Goal: Information Seeking & Learning: Learn about a topic

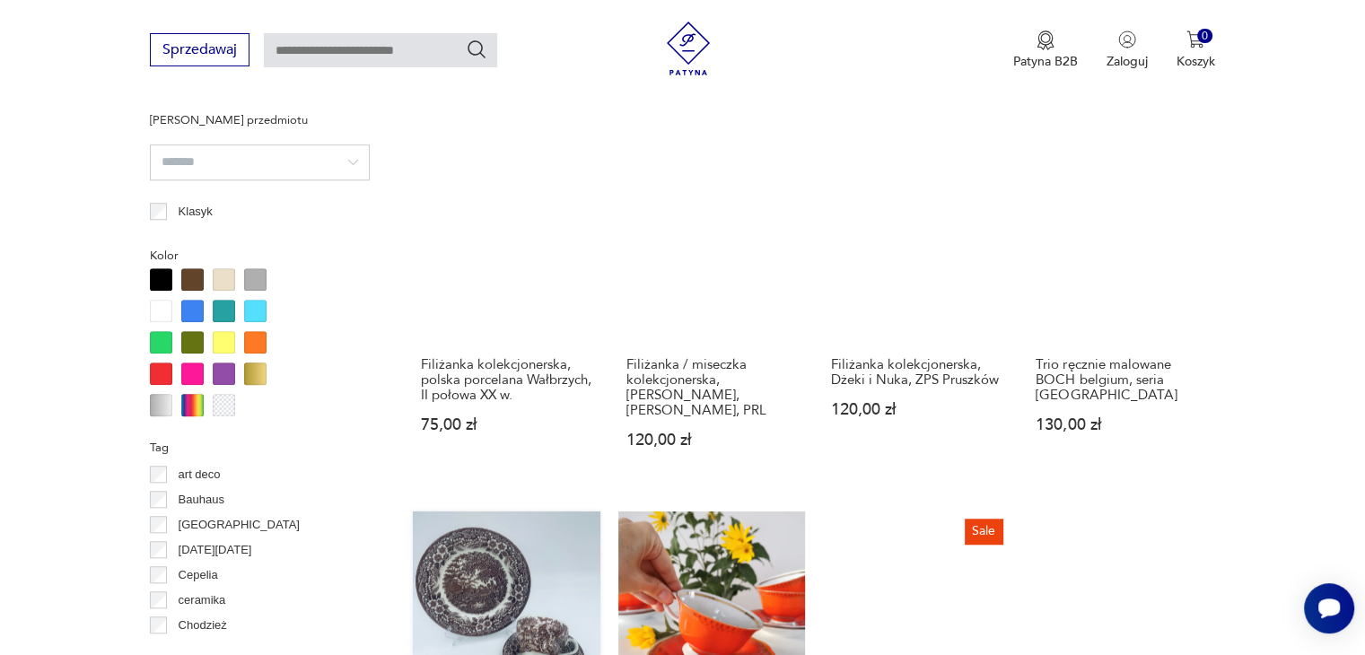
scroll to position [1373, 0]
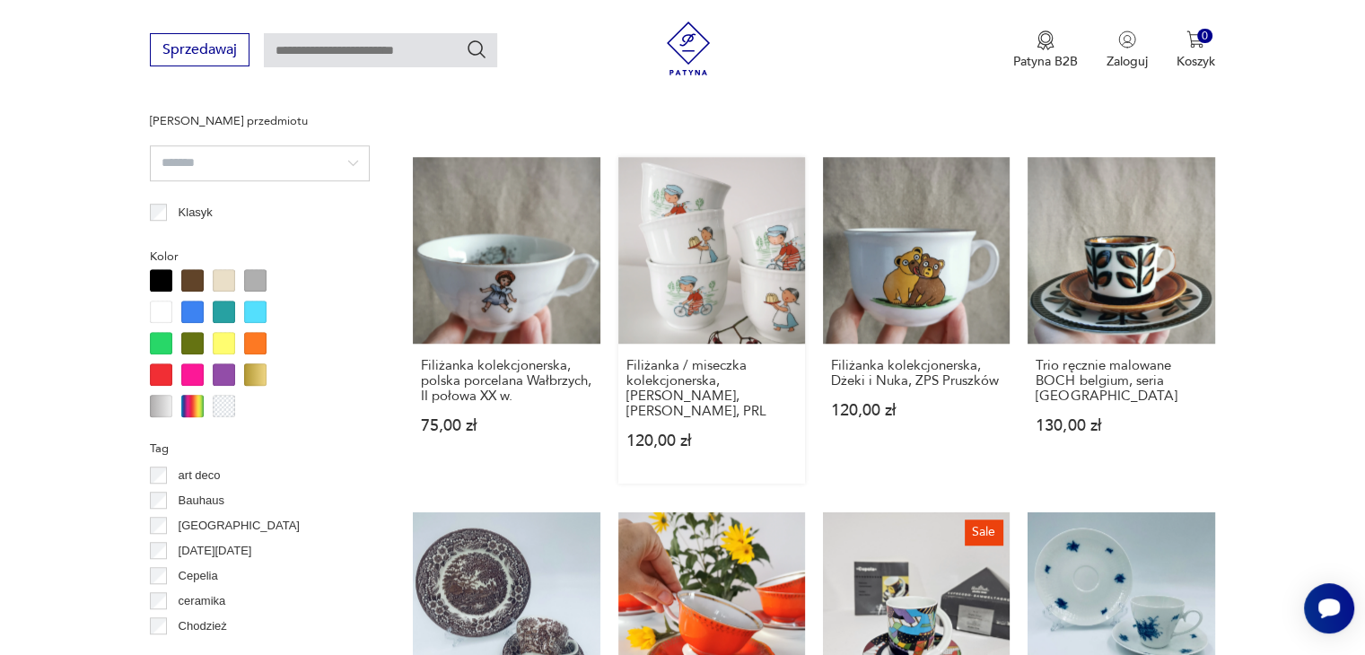
click at [659, 292] on link "Filiżanka / miseczka kolekcjonerska, [PERSON_NAME], [PERSON_NAME], PRL 120,00 zł" at bounding box center [711, 320] width 187 height 327
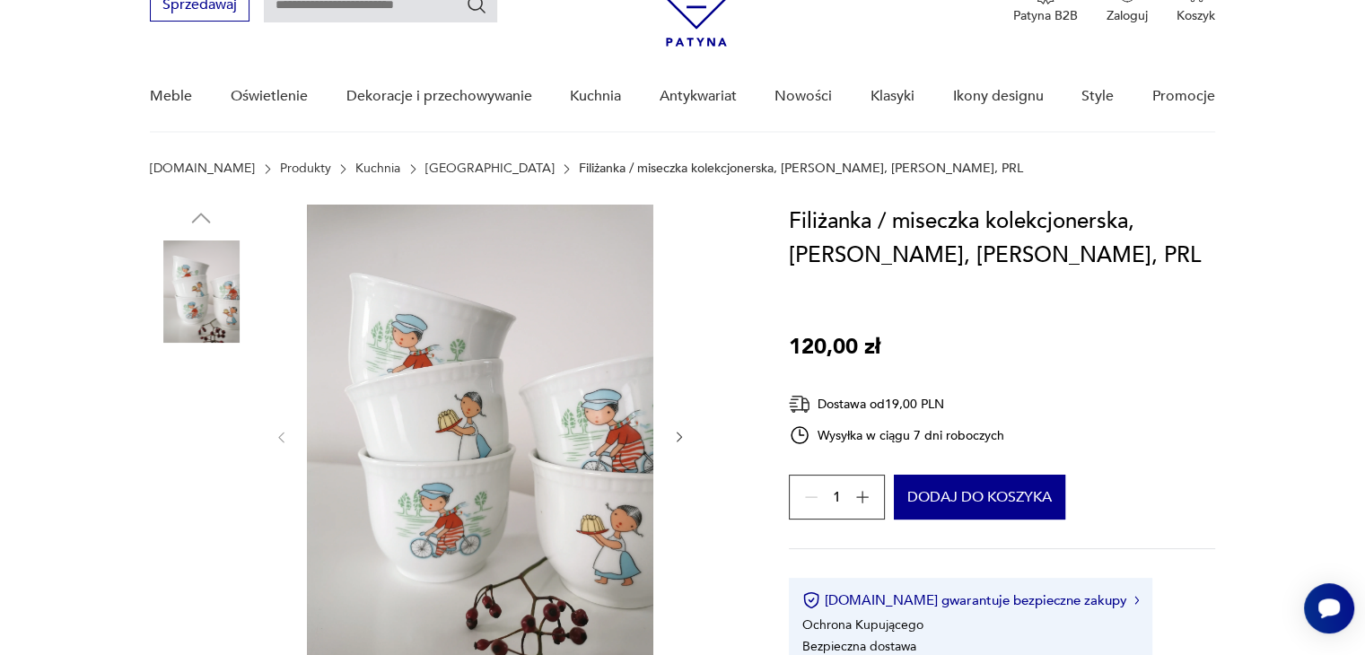
scroll to position [90, 0]
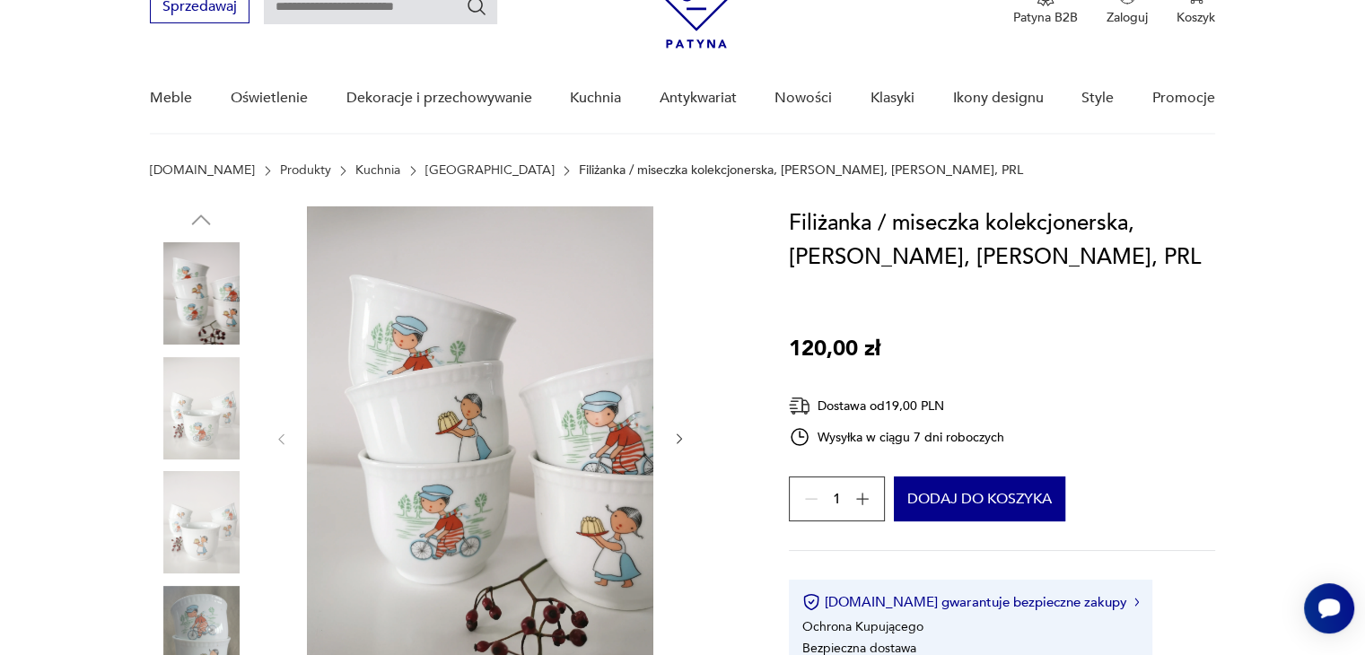
click at [683, 435] on icon "button" at bounding box center [679, 439] width 15 height 15
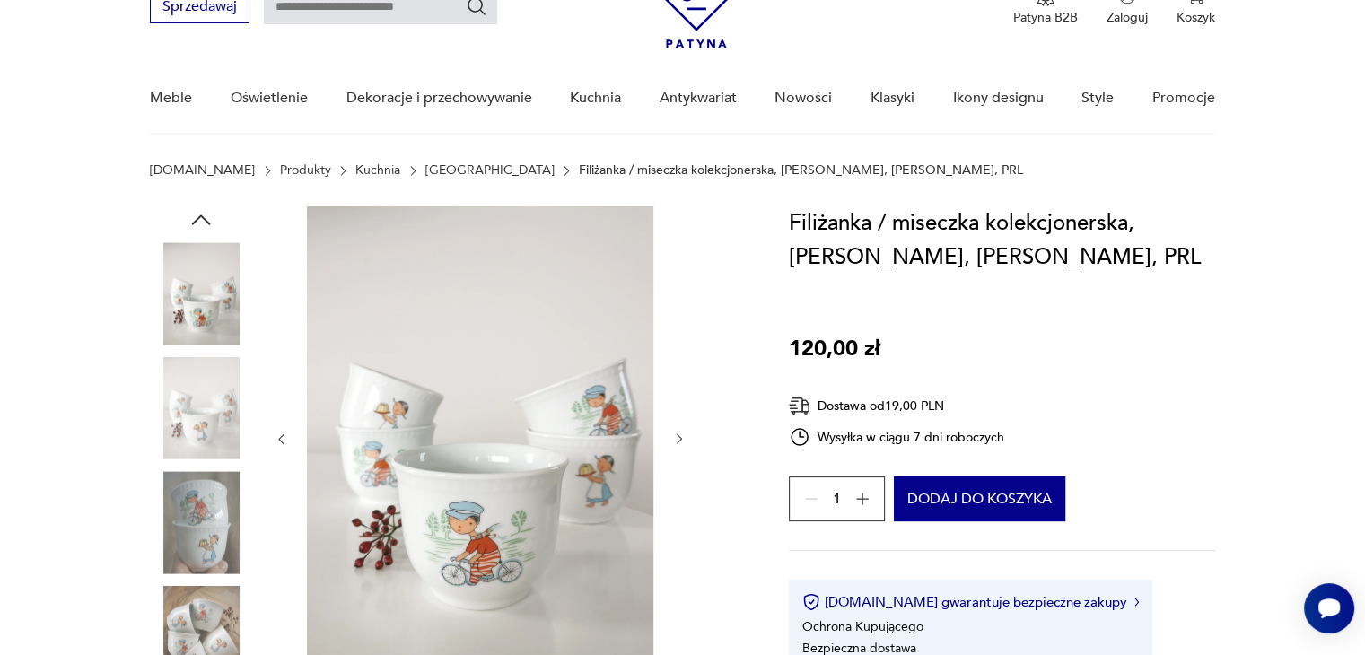
click at [683, 435] on icon "button" at bounding box center [679, 439] width 15 height 15
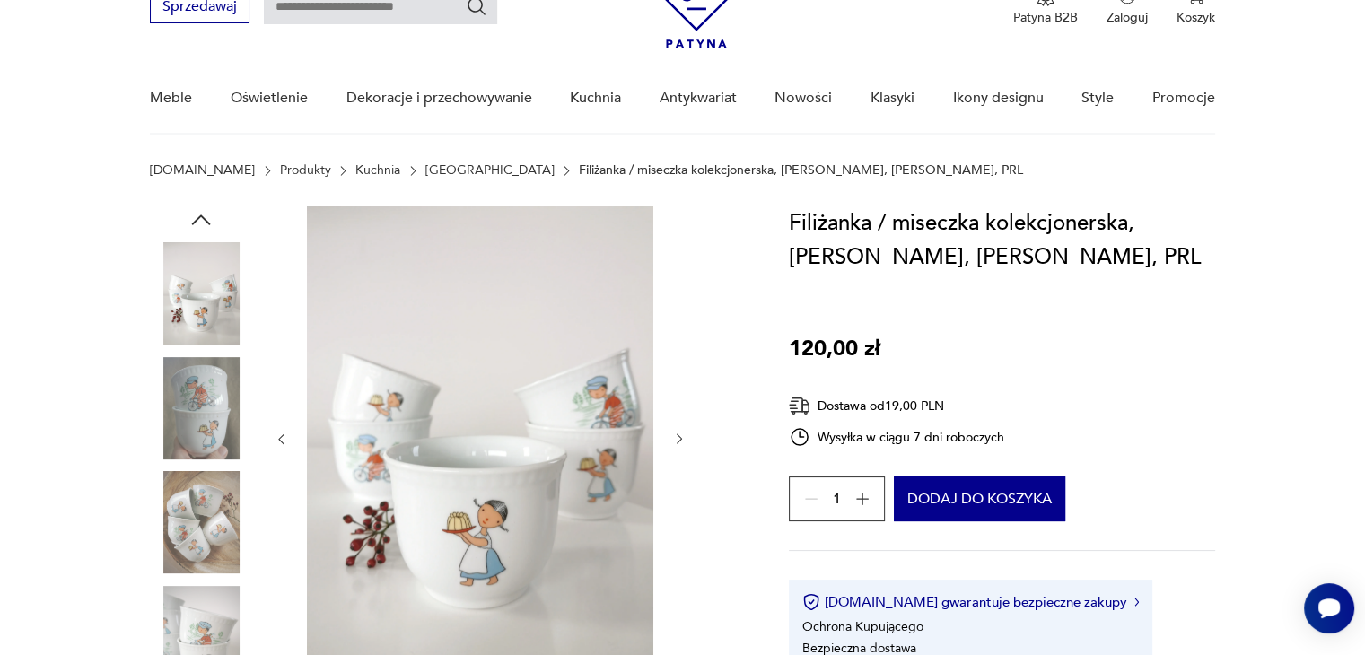
click at [682, 435] on icon "button" at bounding box center [679, 439] width 15 height 15
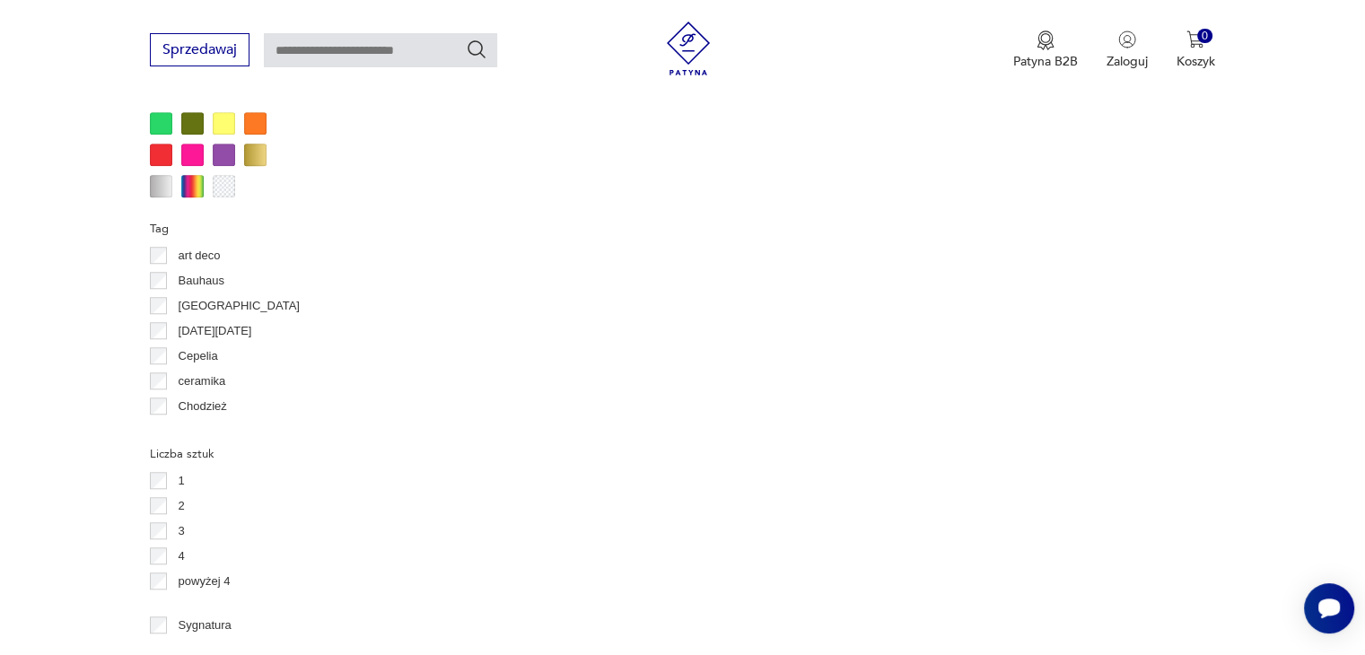
scroll to position [1537, 0]
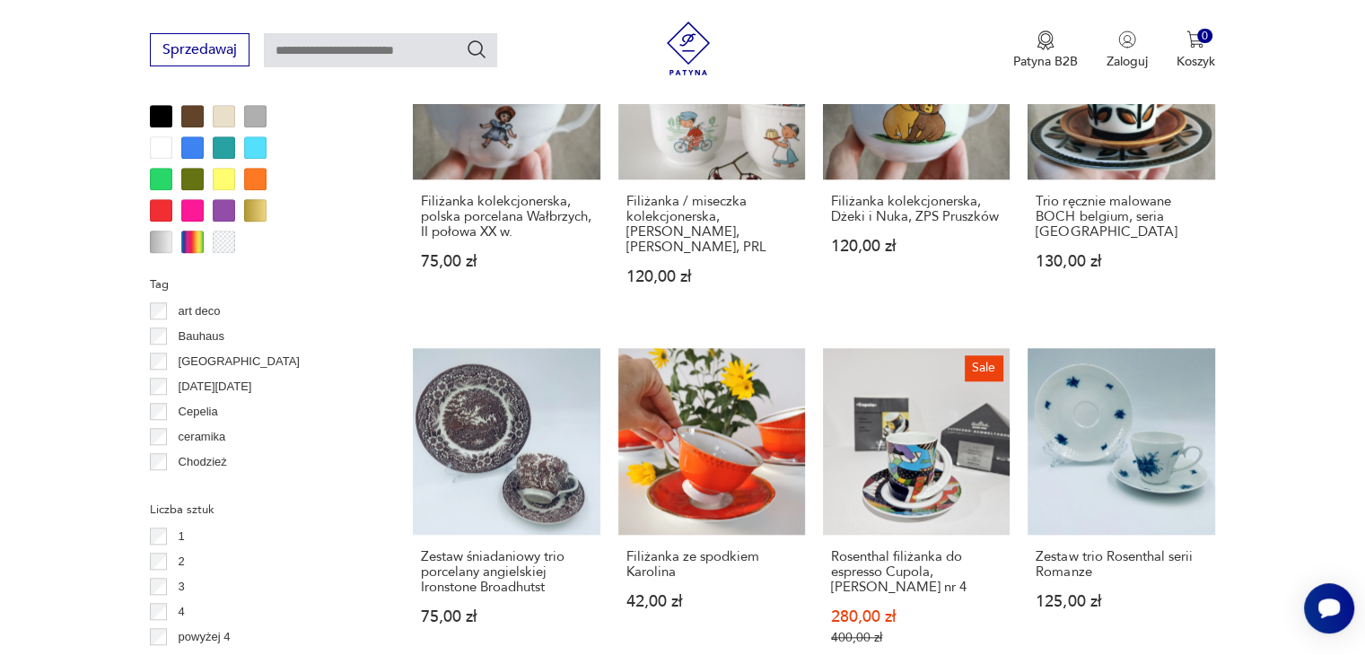
click at [193, 240] on div at bounding box center [192, 242] width 22 height 22
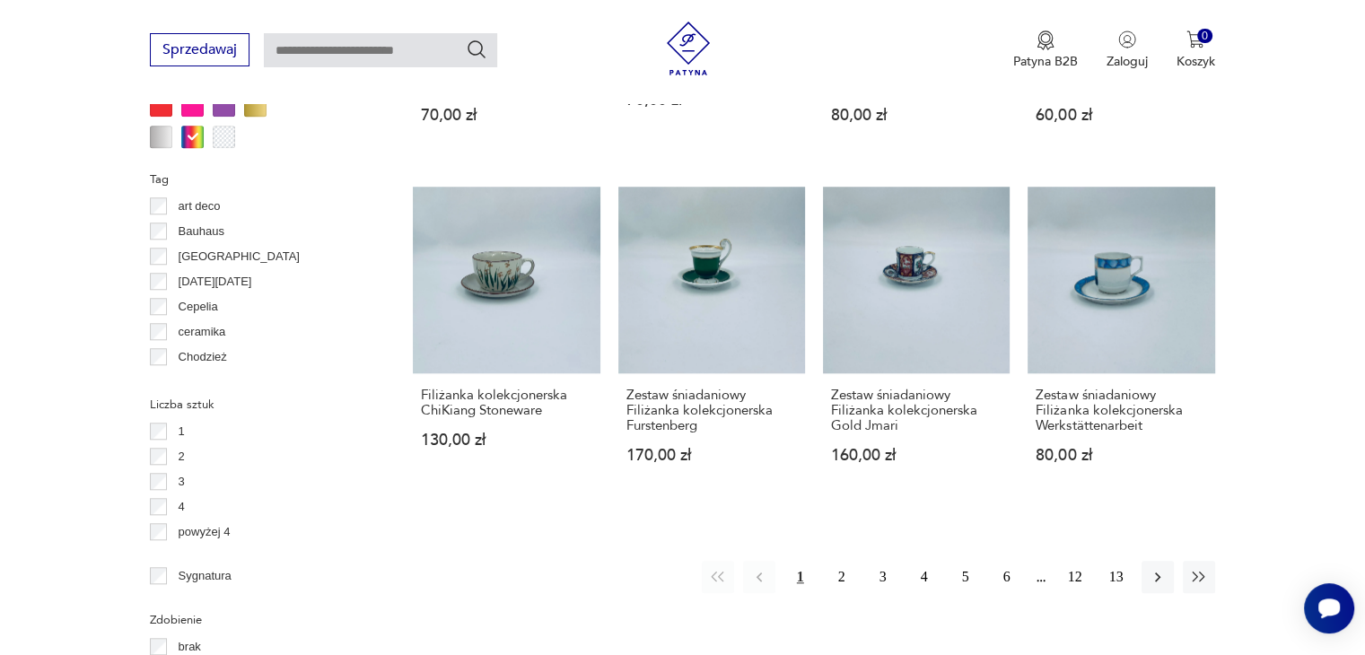
scroll to position [359, 0]
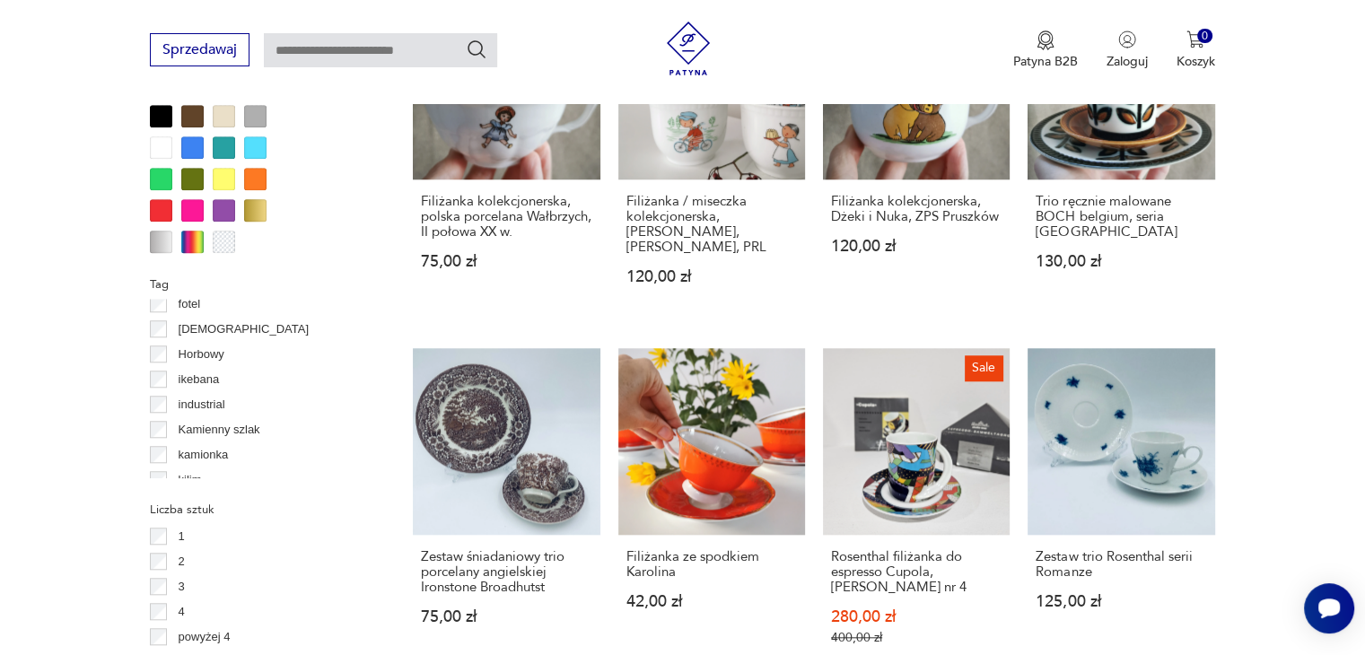
scroll to position [385, 0]
